Goal: Information Seeking & Learning: Learn about a topic

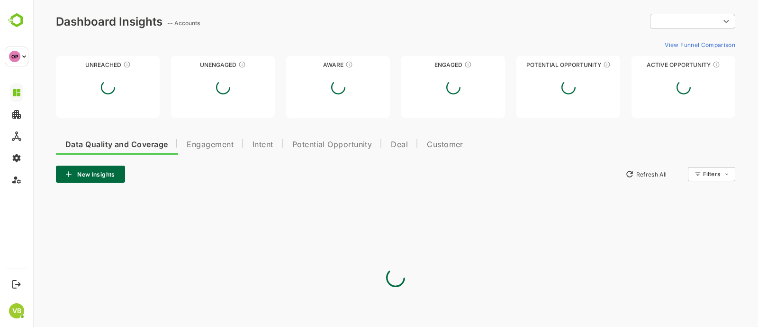
type input "**********"
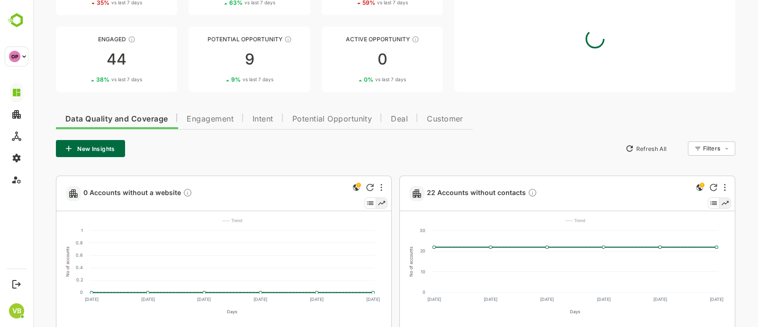
scroll to position [108, 0]
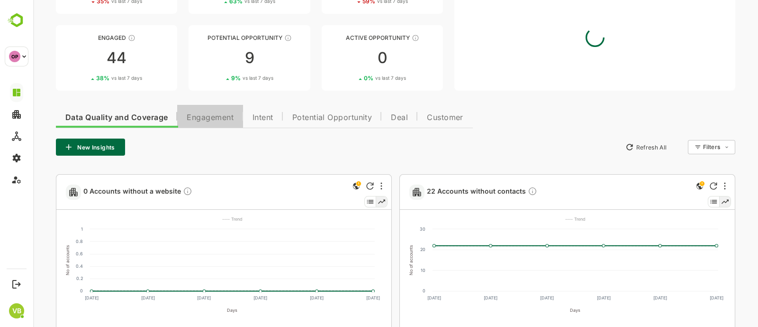
click at [196, 117] on span "Engagement" at bounding box center [210, 118] width 47 height 8
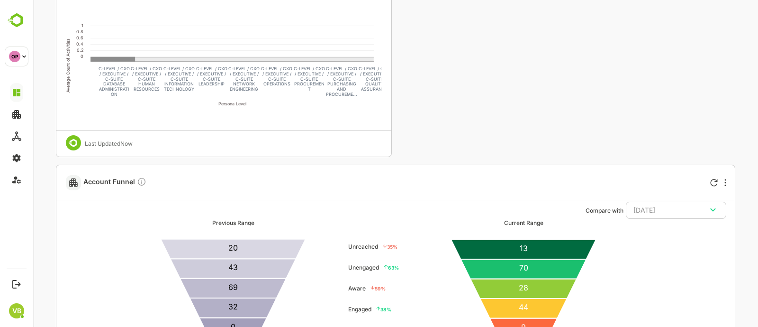
scroll to position [1617, 0]
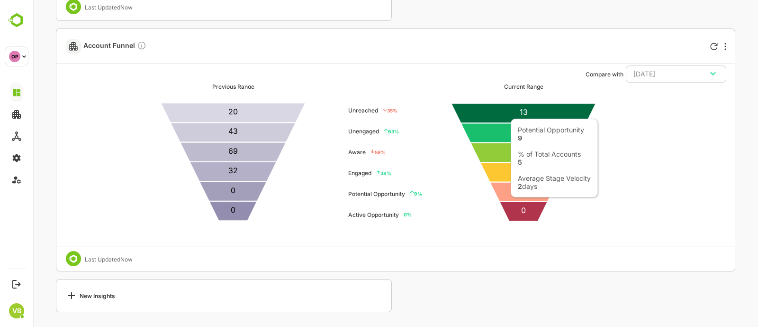
click at [508, 190] on icon at bounding box center [524, 191] width 68 height 19
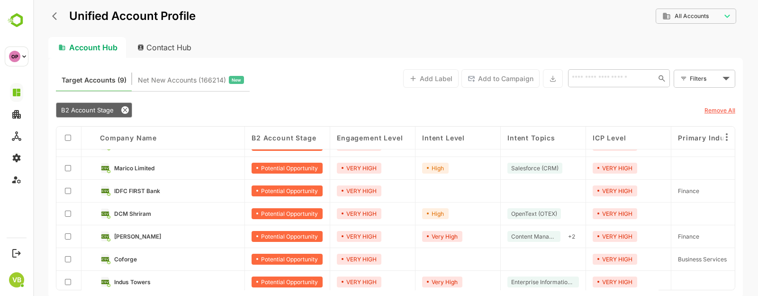
scroll to position [0, 0]
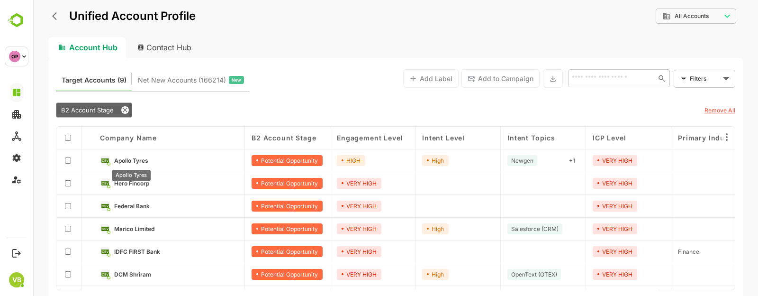
click at [128, 157] on span "Apollo Tyres" at bounding box center [131, 160] width 34 height 7
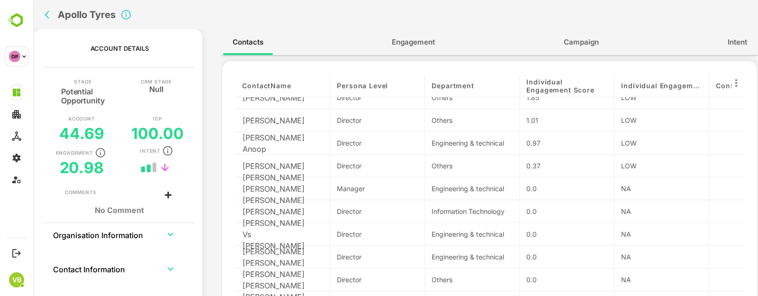
scroll to position [33, 0]
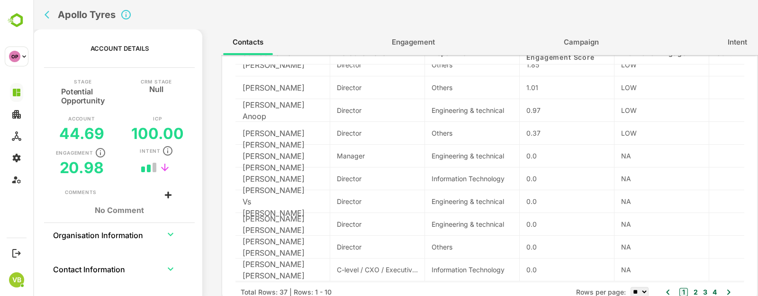
click at [693, 291] on button "2" at bounding box center [694, 292] width 7 height 10
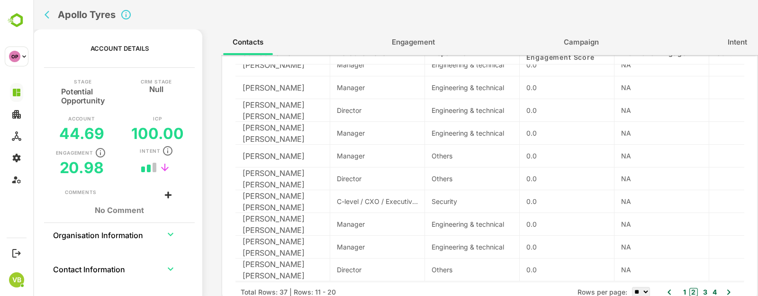
scroll to position [0, 0]
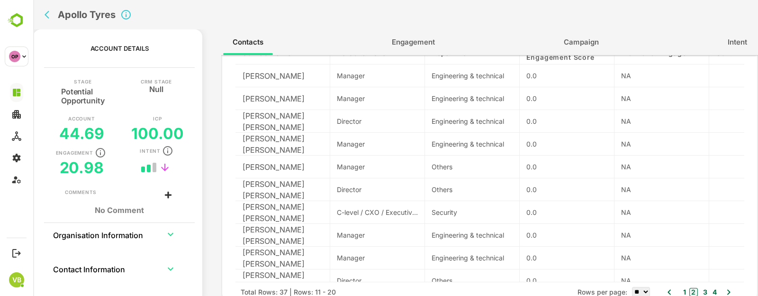
click at [701, 289] on button "3" at bounding box center [704, 292] width 7 height 10
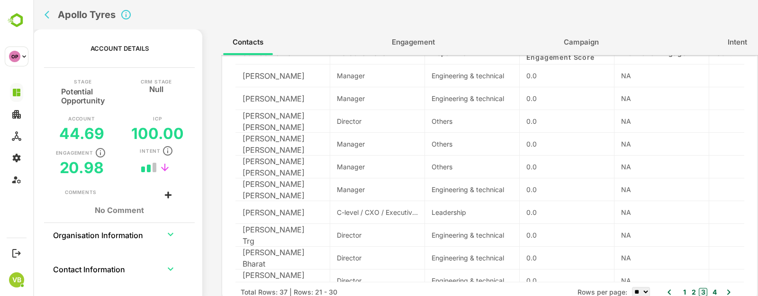
scroll to position [13, 0]
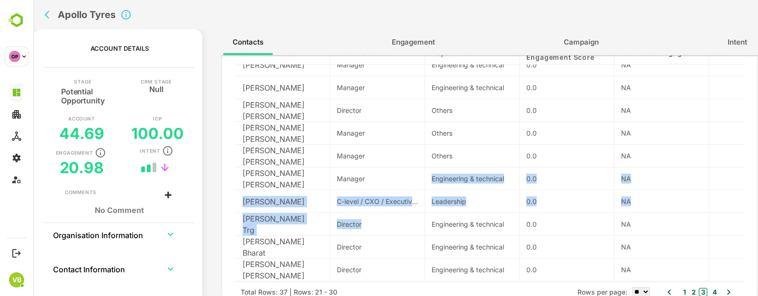
drag, startPoint x: 409, startPoint y: 219, endPoint x: 370, endPoint y: 174, distance: 59.8
click at [370, 174] on div "contactName Persona Level Department Individual Engagement Score Individual Eng…" at bounding box center [490, 162] width 509 height 240
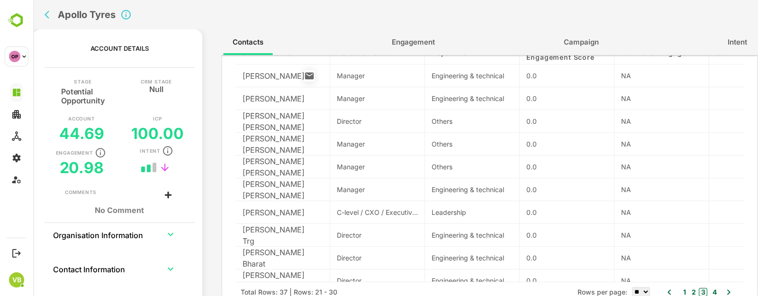
click at [286, 71] on p "[PERSON_NAME]" at bounding box center [274, 75] width 62 height 11
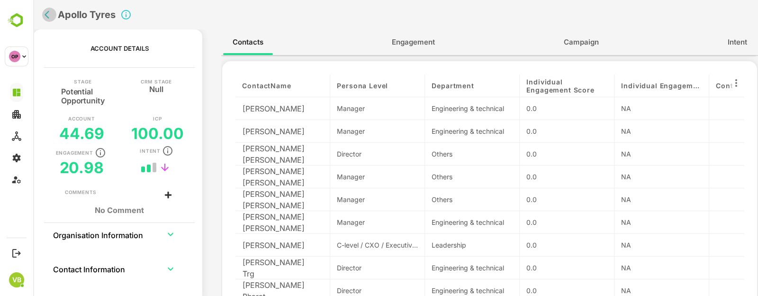
click at [45, 10] on icon "back" at bounding box center [49, 14] width 9 height 9
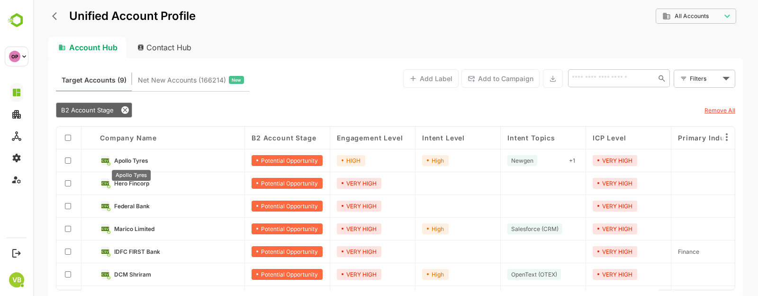
click at [126, 160] on span "Apollo Tyres" at bounding box center [131, 160] width 34 height 7
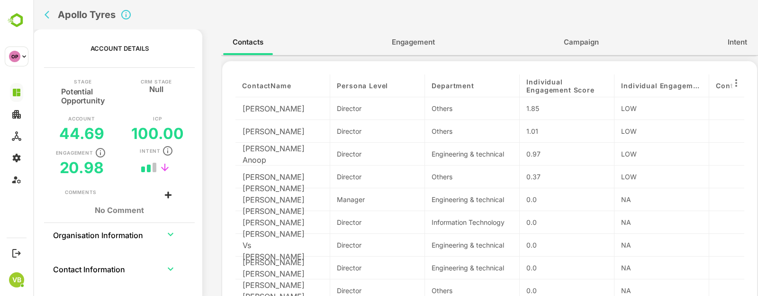
click at [408, 45] on span "Engagement" at bounding box center [413, 42] width 43 height 12
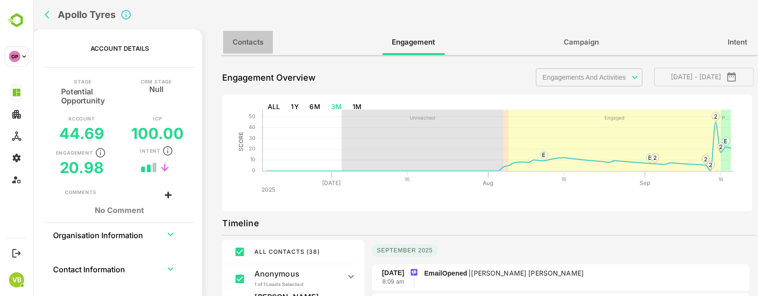
click at [261, 42] on span "Contacts" at bounding box center [248, 42] width 31 height 12
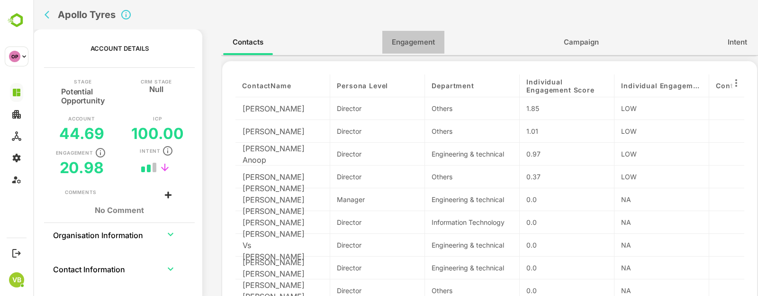
click at [410, 38] on span "Engagement" at bounding box center [413, 42] width 43 height 12
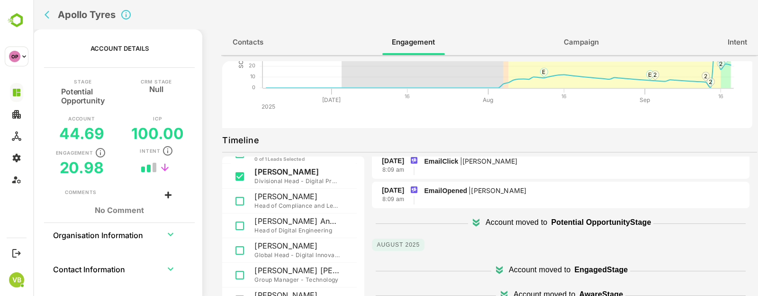
scroll to position [28, 0]
click at [600, 230] on div "Account moved to Potential Opportunity Stage" at bounding box center [561, 222] width 378 height 23
click at [579, 219] on p "Potential Opportunity Stage" at bounding box center [601, 222] width 100 height 11
click at [559, 268] on p "Account moved to" at bounding box center [540, 269] width 62 height 11
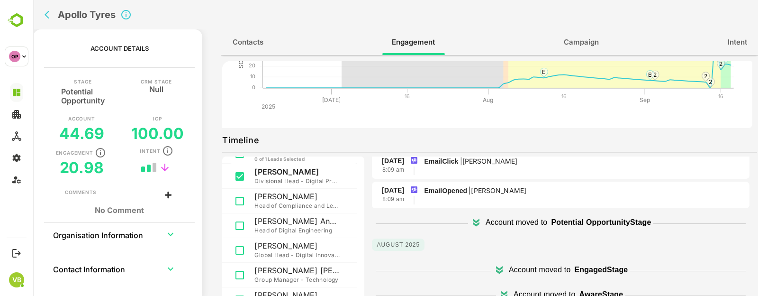
click at [472, 217] on icon at bounding box center [476, 222] width 11 height 11
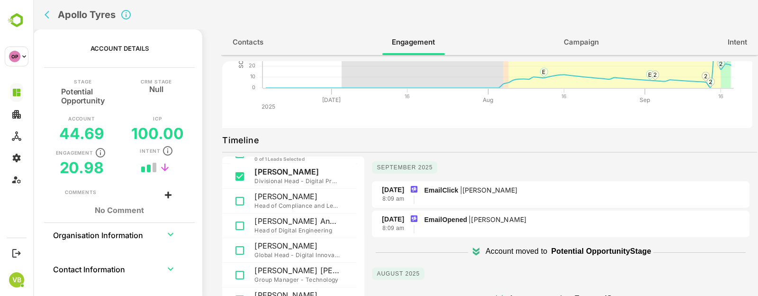
click at [42, 12] on div "Apollo Tyres" at bounding box center [244, 14] width 406 height 29
click at [45, 12] on icon "back" at bounding box center [49, 14] width 9 height 9
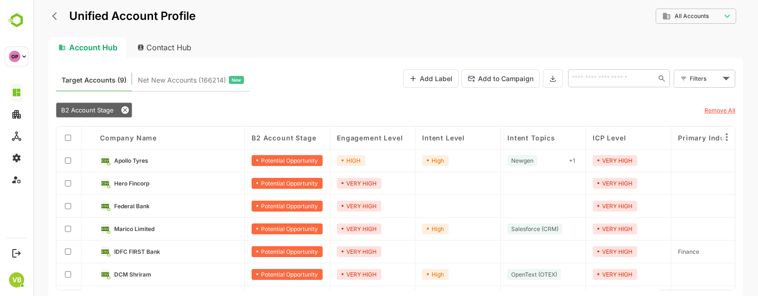
click at [136, 155] on link "Apollo Tyres" at bounding box center [176, 160] width 124 height 10
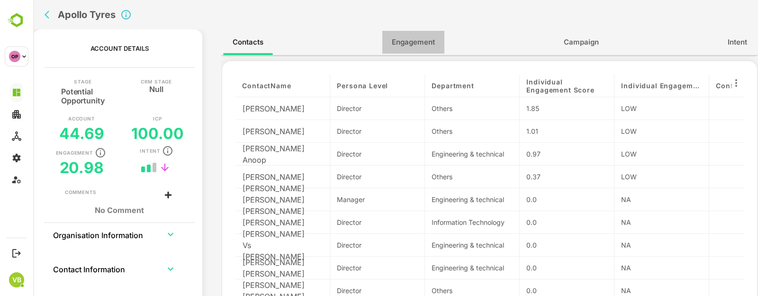
click at [431, 37] on span "Engagement" at bounding box center [413, 42] width 43 height 12
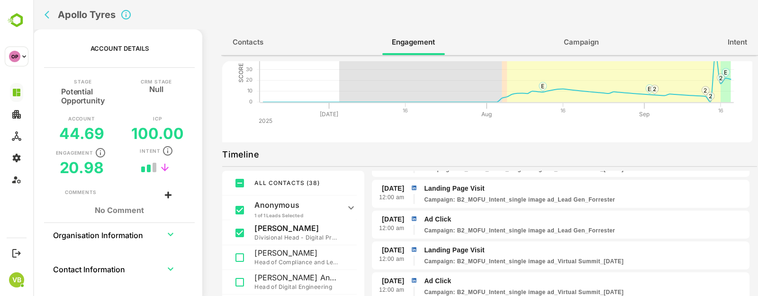
click at [347, 203] on icon at bounding box center [351, 207] width 11 height 11
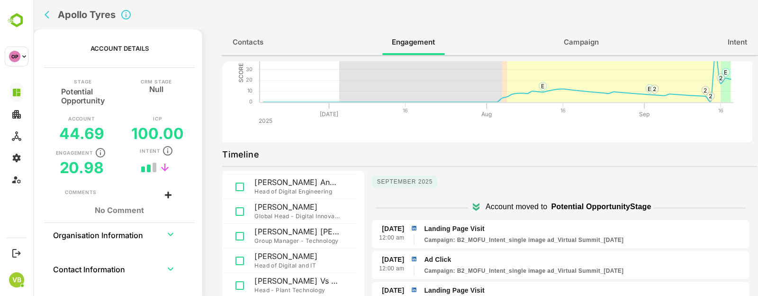
scroll to position [124, 0]
click at [48, 10] on icon "back" at bounding box center [49, 14] width 9 height 9
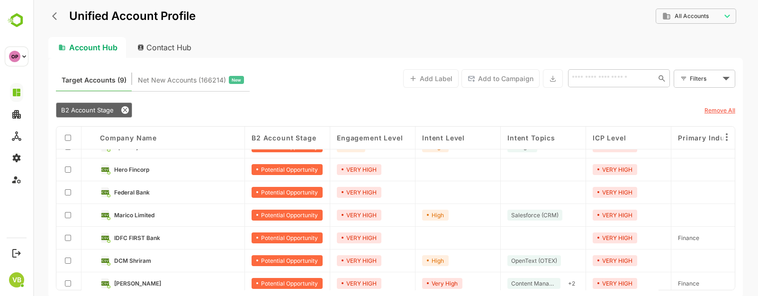
scroll to position [0, 0]
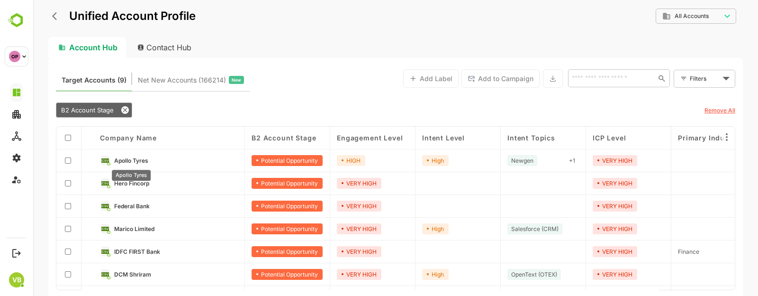
click at [135, 159] on span "Apollo Tyres" at bounding box center [131, 160] width 34 height 7
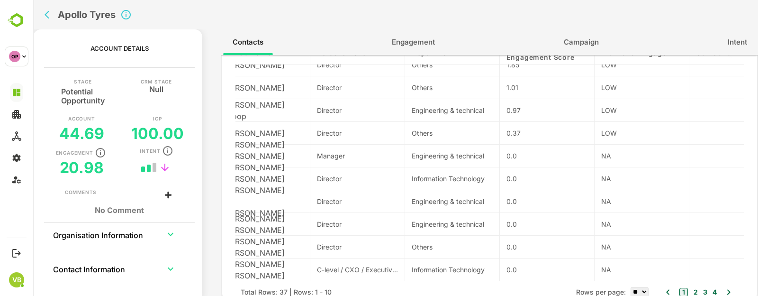
scroll to position [33, 0]
click at [691, 288] on button "2" at bounding box center [694, 292] width 7 height 10
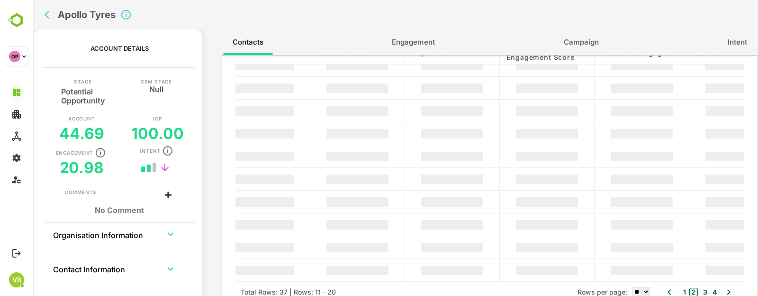
scroll to position [0, 20]
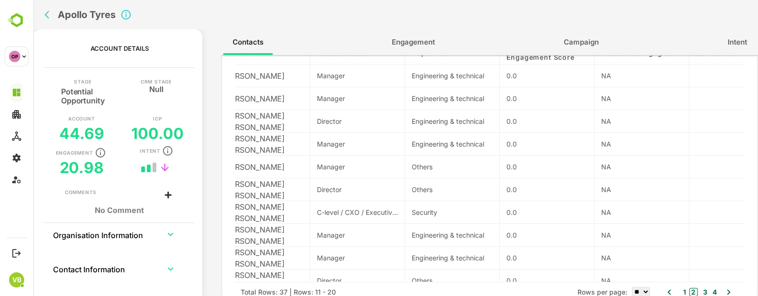
click at [703, 290] on button "3" at bounding box center [704, 292] width 7 height 10
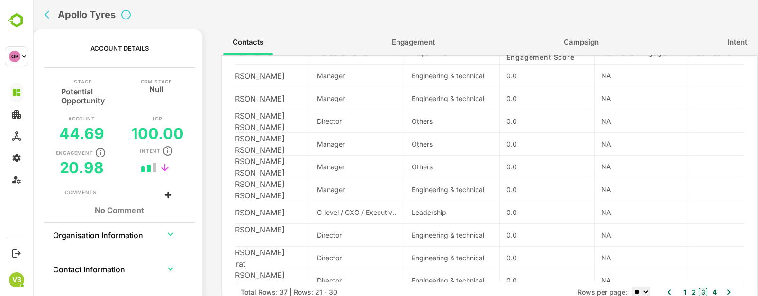
click at [712, 290] on button "4" at bounding box center [713, 292] width 7 height 10
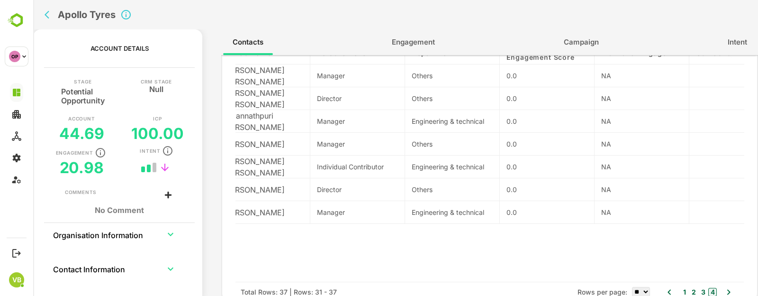
click at [681, 289] on button "1" at bounding box center [683, 292] width 5 height 10
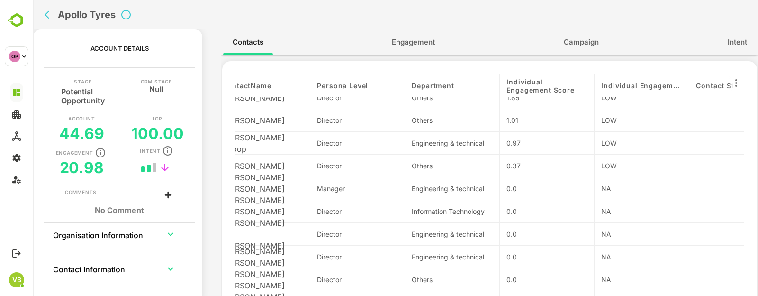
scroll to position [18, 0]
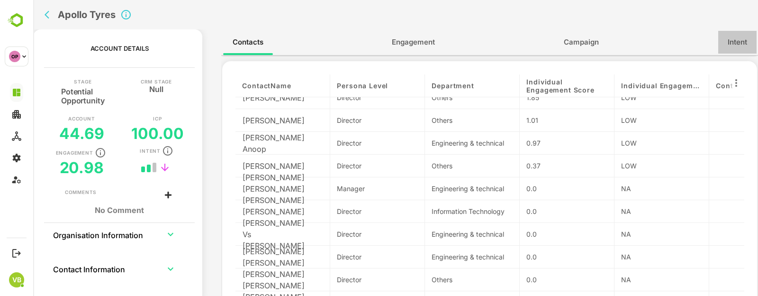
click at [742, 45] on span "Intent" at bounding box center [737, 42] width 19 height 12
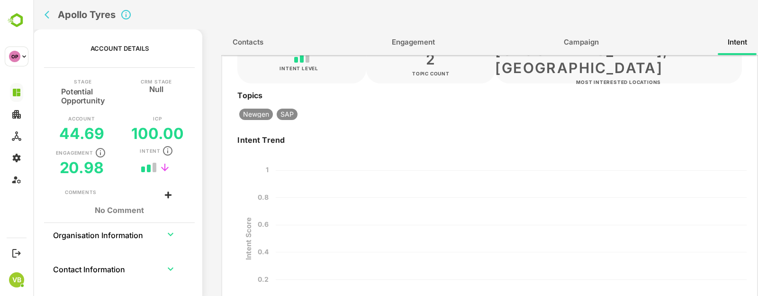
scroll to position [0, 0]
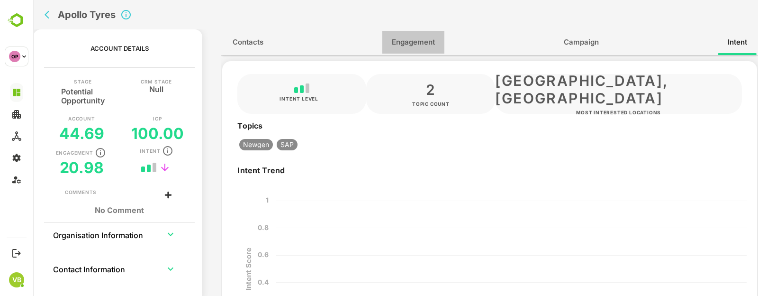
click at [433, 47] on span "Engagement" at bounding box center [413, 42] width 43 height 12
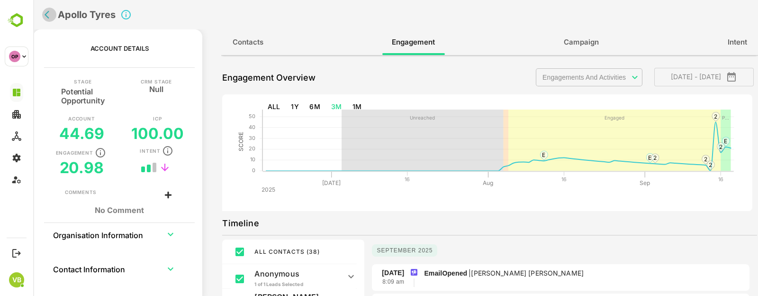
click at [48, 14] on icon "back" at bounding box center [49, 14] width 9 height 9
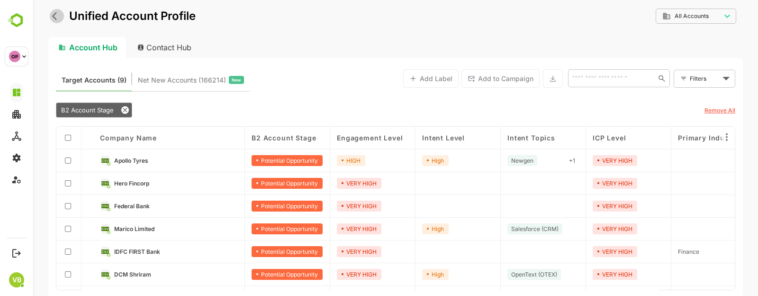
click at [56, 14] on icon "back" at bounding box center [56, 15] width 9 height 9
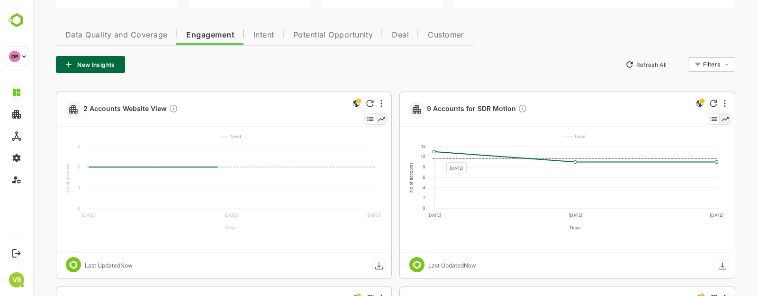
scroll to position [192, 0]
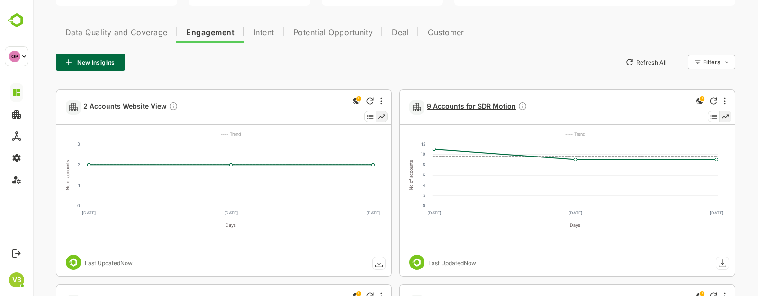
click at [448, 102] on span "9 Accounts for SDR Motion" at bounding box center [477, 106] width 100 height 11
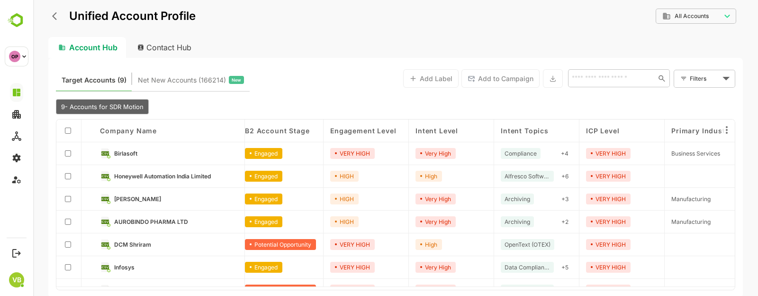
scroll to position [0, 0]
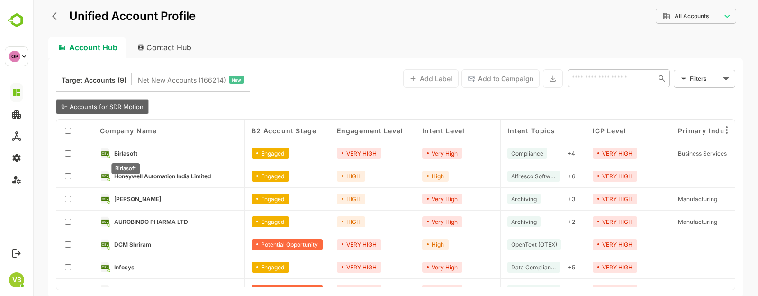
click at [124, 151] on span "Birlasoft" at bounding box center [125, 153] width 23 height 7
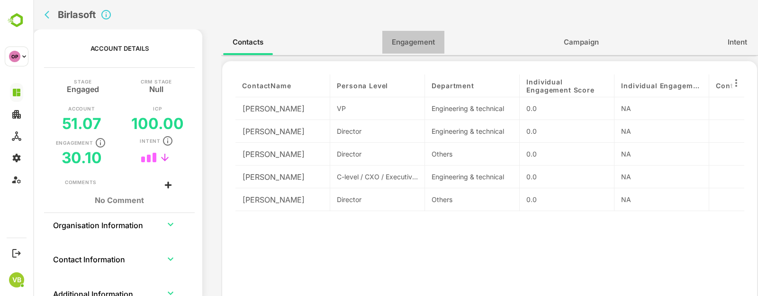
click at [405, 43] on span "Engagement" at bounding box center [413, 42] width 43 height 12
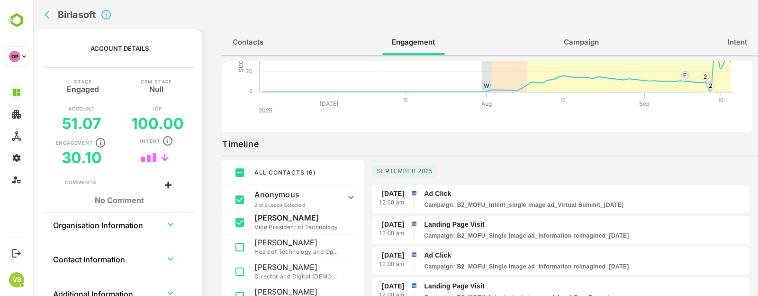
scroll to position [7, 0]
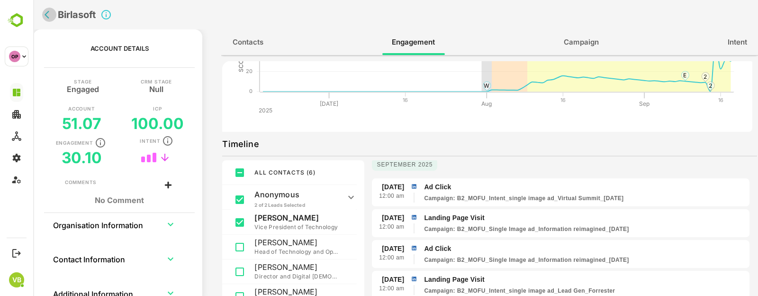
click at [51, 15] on icon "back" at bounding box center [49, 14] width 9 height 9
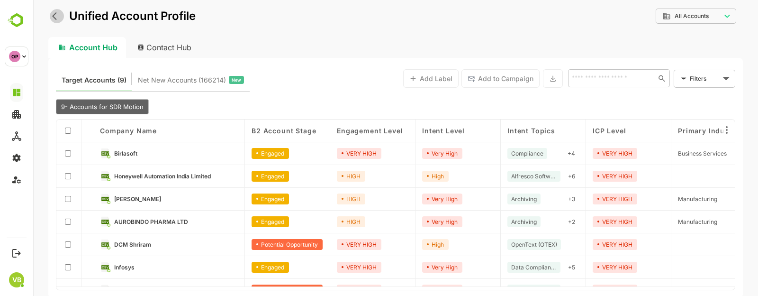
click at [51, 15] on button "back" at bounding box center [57, 16] width 14 height 14
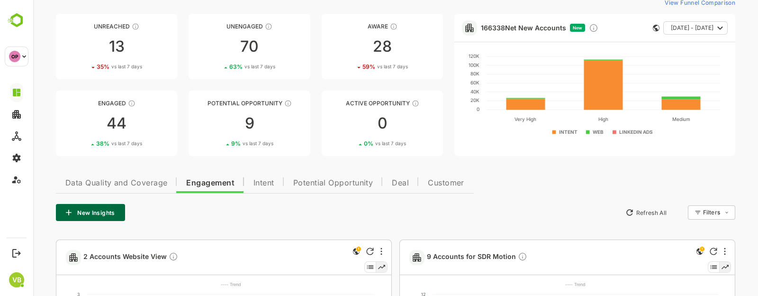
scroll to position [43, 0]
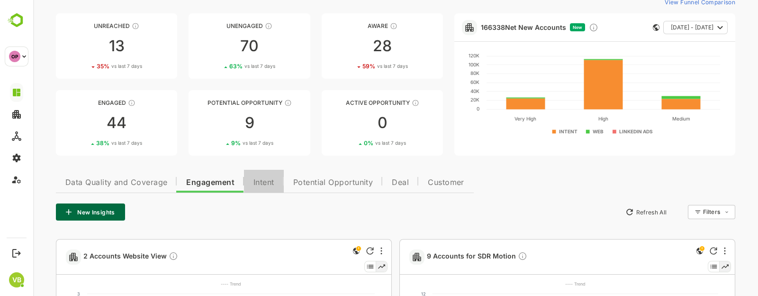
click at [258, 174] on button "Intent" at bounding box center [264, 181] width 40 height 23
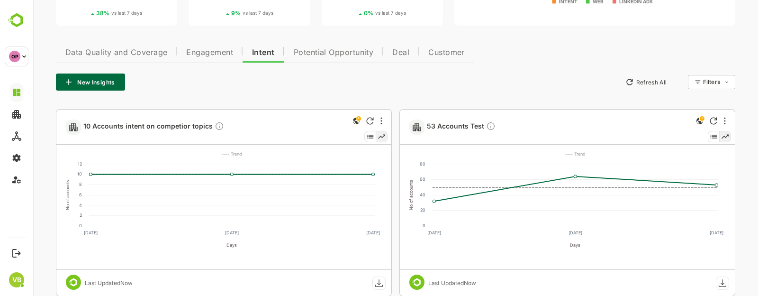
scroll to position [170, 0]
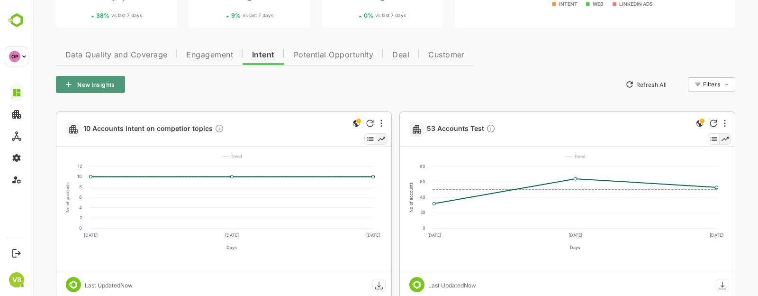
click at [116, 79] on button "New Insights" at bounding box center [90, 84] width 69 height 17
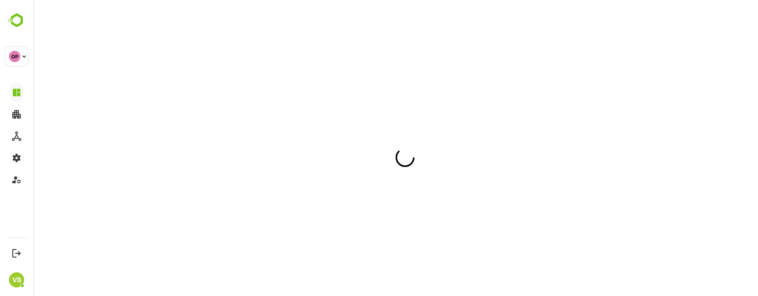
scroll to position [0, 0]
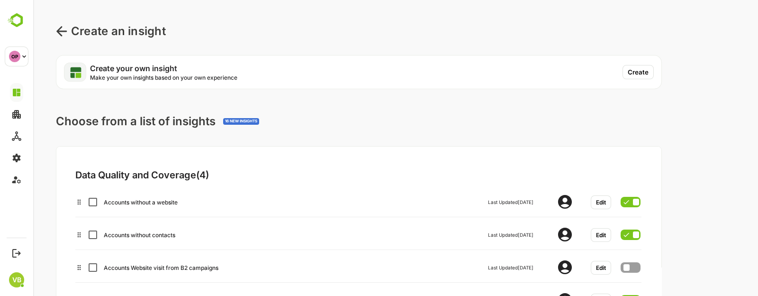
click at [58, 31] on icon at bounding box center [61, 31] width 10 height 10
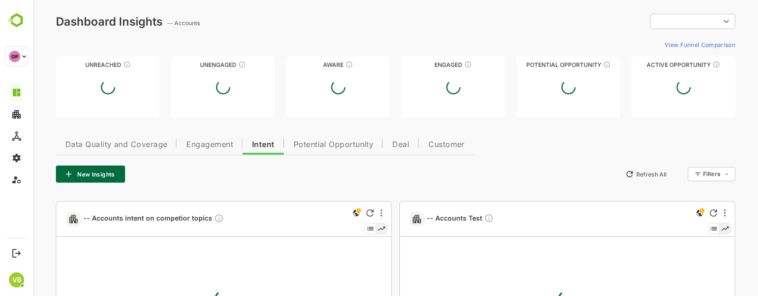
type input "**********"
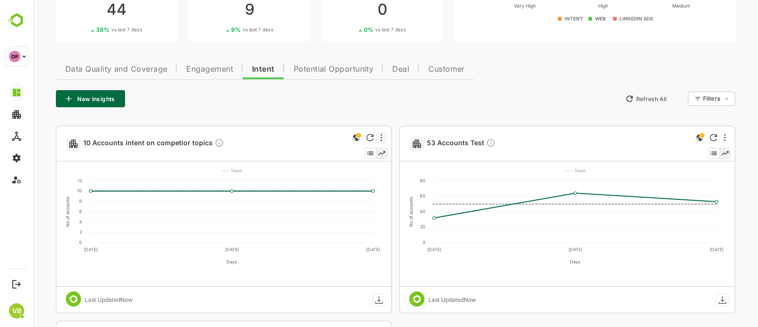
scroll to position [171, 0]
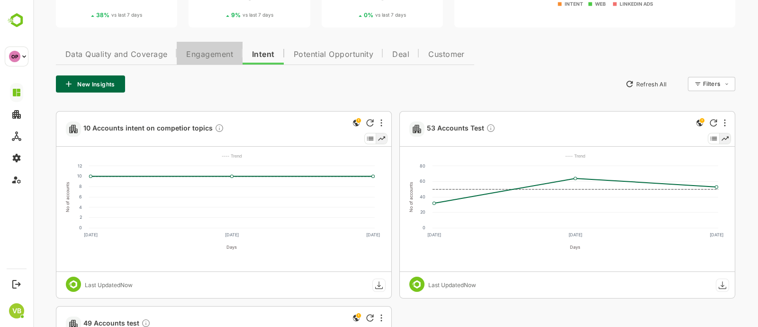
click at [194, 44] on button "Engagement" at bounding box center [210, 53] width 66 height 23
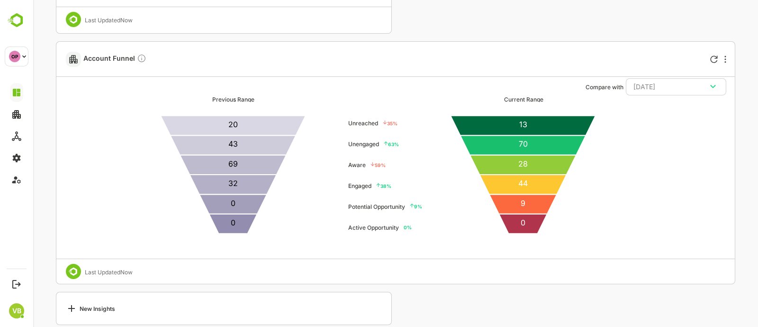
scroll to position [1617, 0]
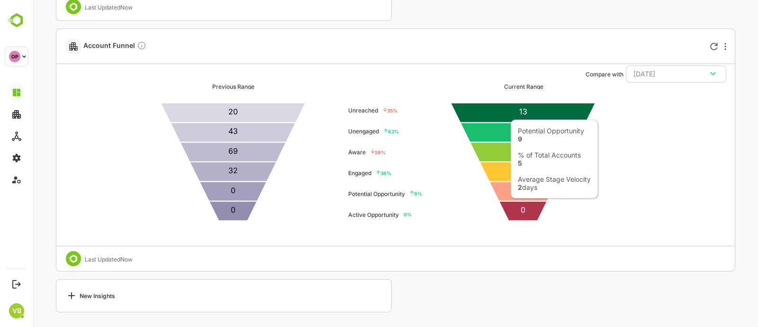
click at [523, 191] on icon at bounding box center [524, 191] width 68 height 19
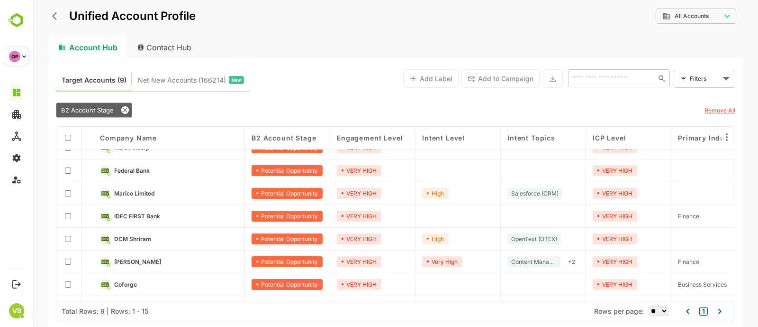
scroll to position [0, 0]
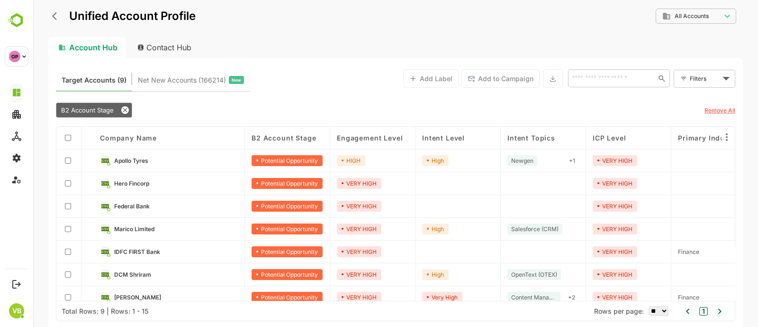
click at [121, 160] on span "Apollo Tyres" at bounding box center [131, 160] width 34 height 7
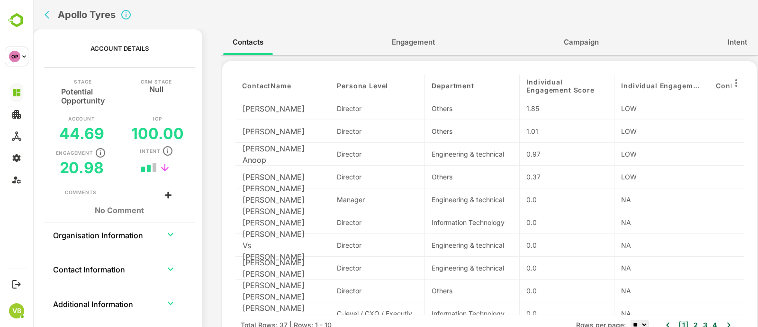
click at [421, 45] on span "Engagement" at bounding box center [413, 42] width 43 height 12
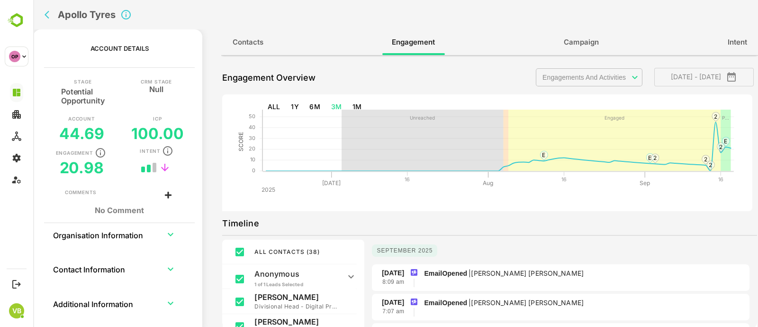
click at [725, 45] on button "Intent" at bounding box center [737, 42] width 38 height 23
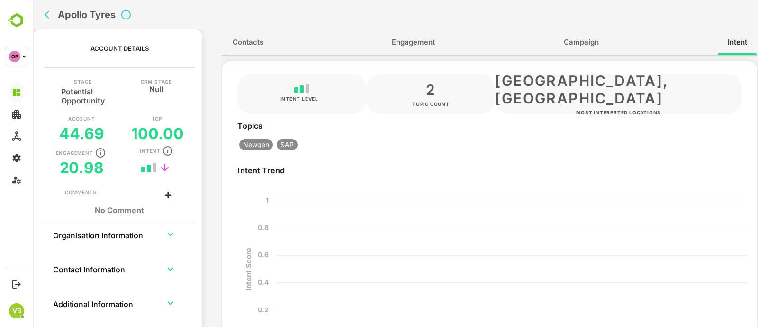
click at [583, 53] on button "Campaign" at bounding box center [582, 42] width 54 height 23
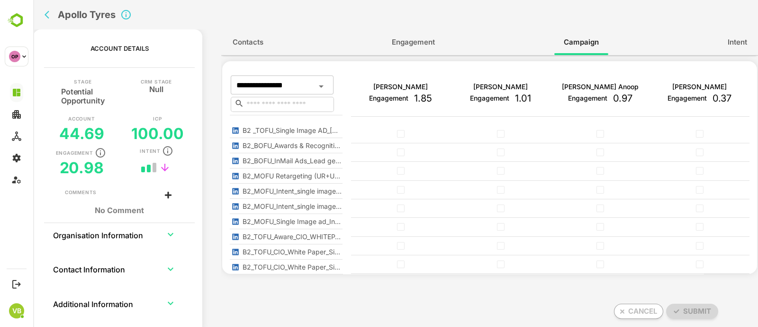
click at [244, 36] on span "Contacts" at bounding box center [248, 42] width 31 height 12
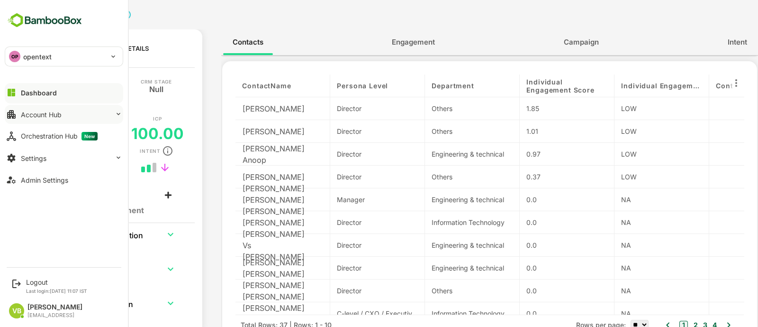
click at [113, 112] on button "Account Hub" at bounding box center [64, 114] width 118 height 19
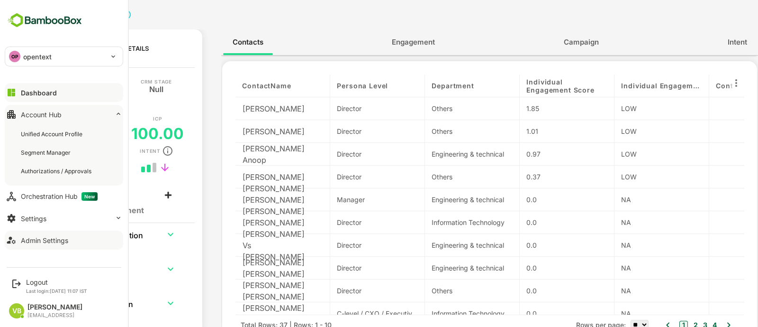
click at [68, 239] on button "Admin Settings" at bounding box center [64, 239] width 118 height 19
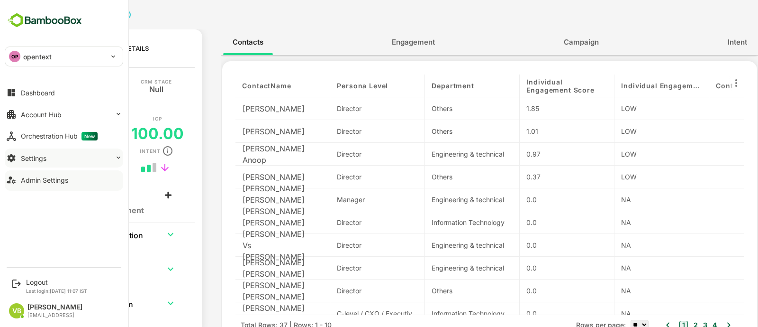
click at [50, 160] on button "Settings" at bounding box center [64, 157] width 118 height 19
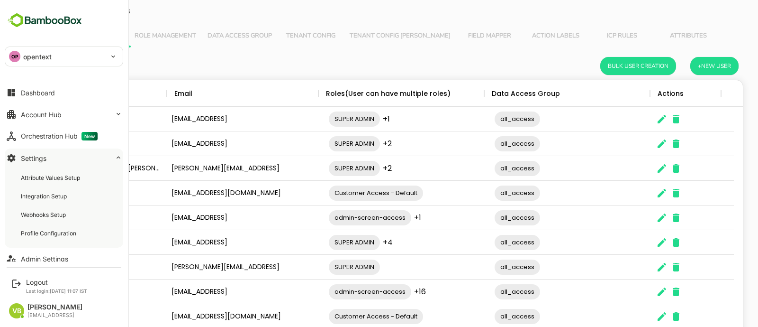
scroll to position [268, 676]
click at [49, 231] on div "Profile Configuration" at bounding box center [49, 233] width 57 height 8
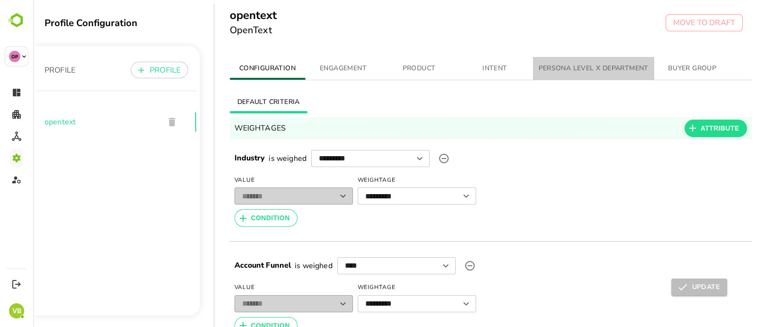
click at [571, 74] on button "PERSONA LEVEL X DEPARTMENT" at bounding box center [593, 68] width 121 height 23
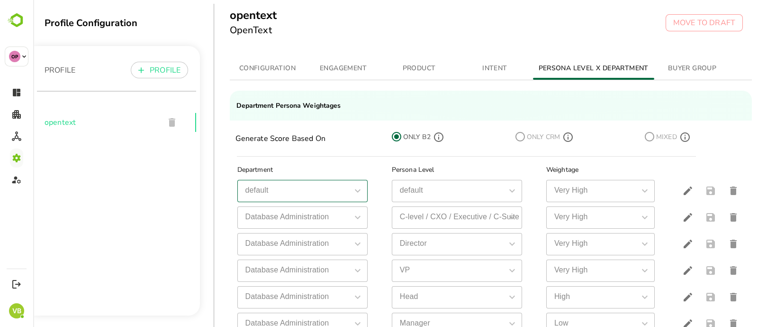
click at [363, 184] on div "simple table" at bounding box center [357, 190] width 12 height 13
